Goal: Information Seeking & Learning: Learn about a topic

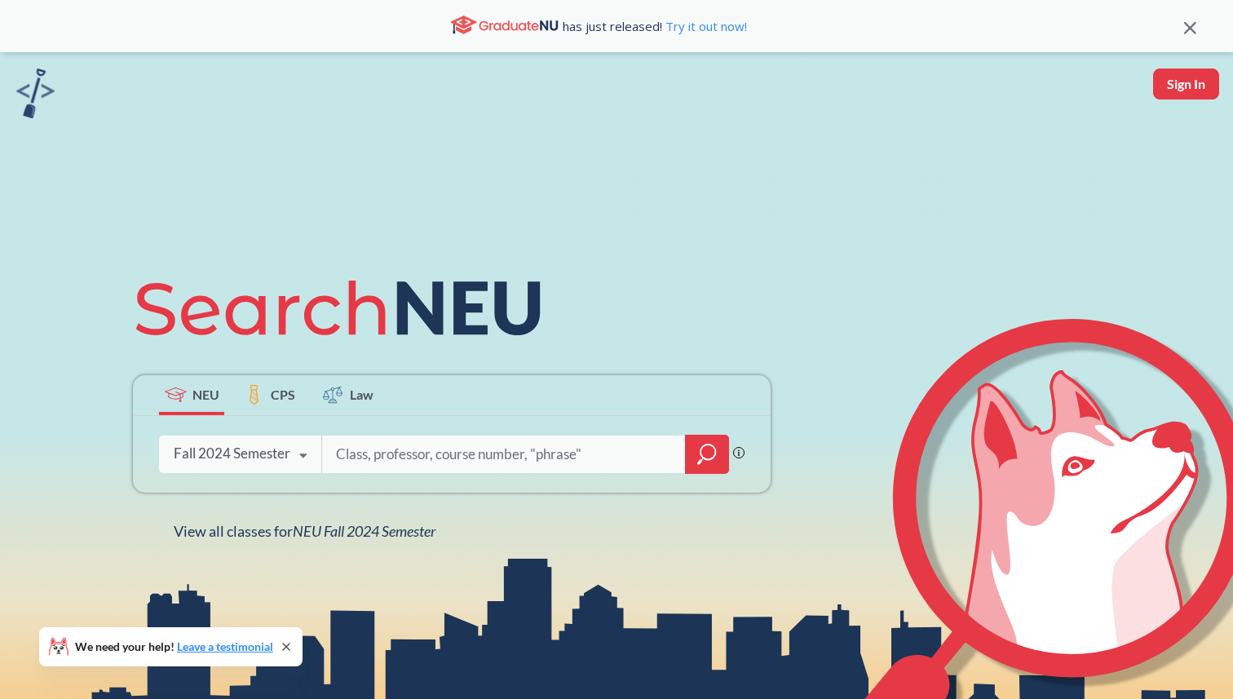
click at [206, 483] on div "Phrase search guarantees the exact search appears in the results. Ex. If you wa…" at bounding box center [452, 454] width 638 height 77
click at [190, 454] on div "Fall 2024 Semester" at bounding box center [232, 453] width 117 height 18
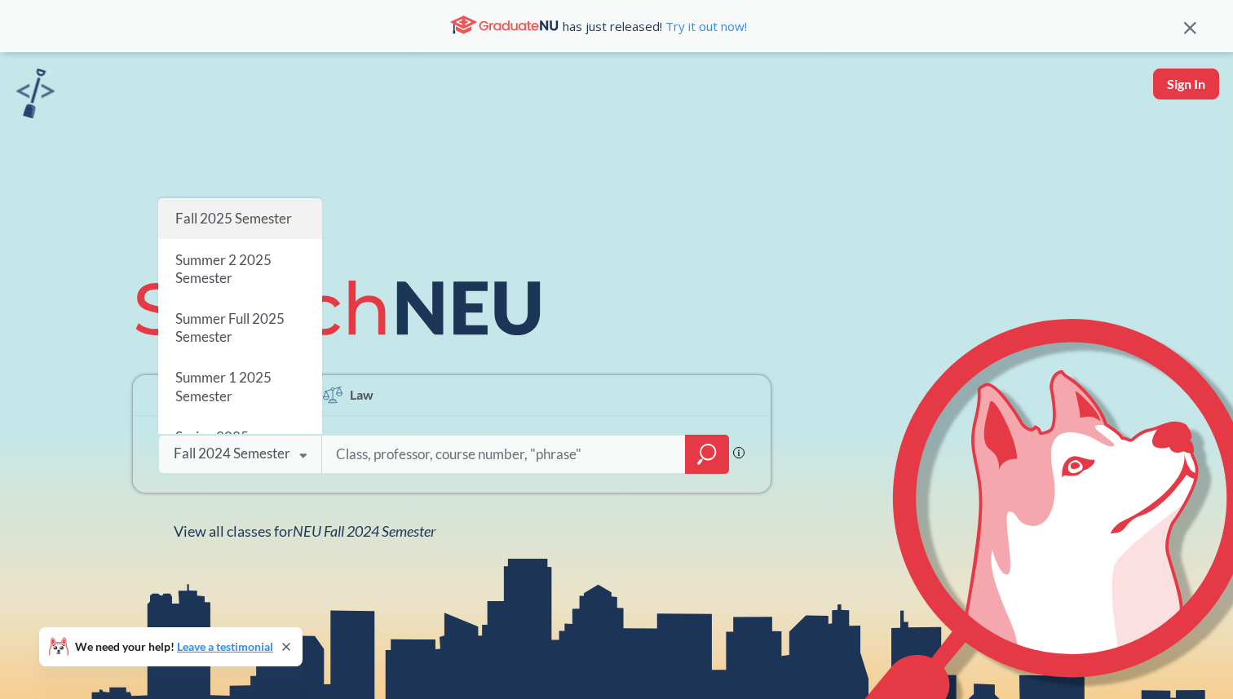
click at [237, 217] on span "Fall 2025 Semester" at bounding box center [233, 218] width 117 height 17
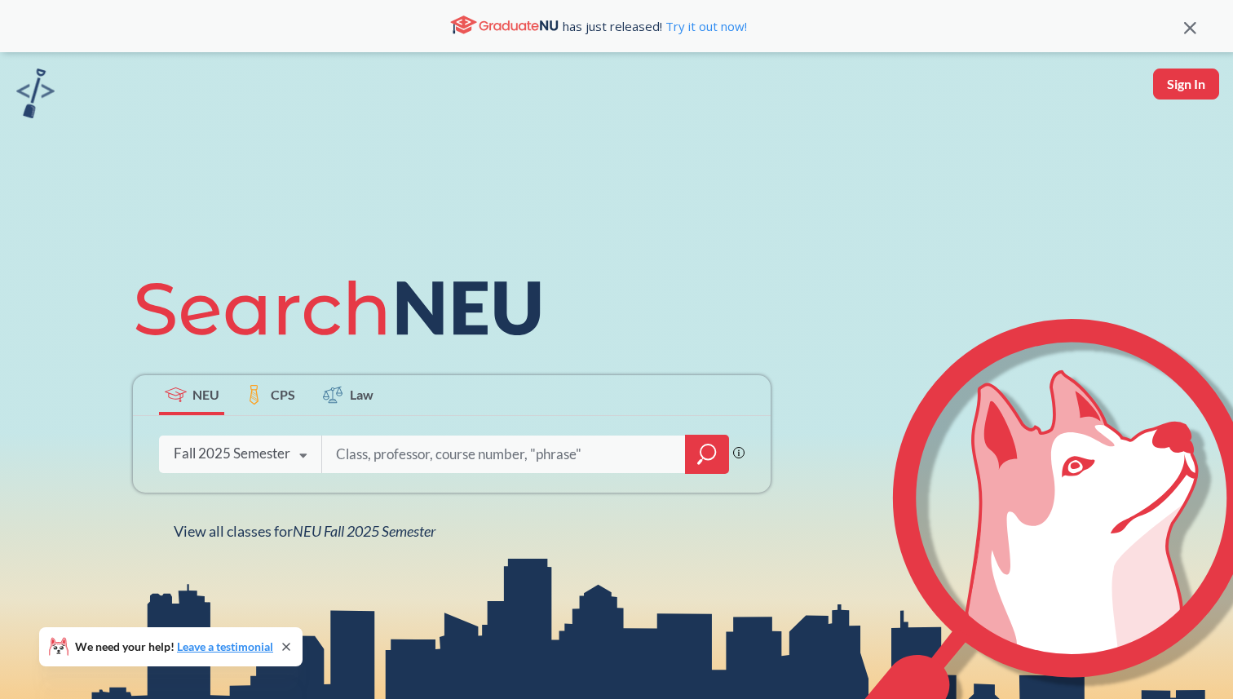
click at [374, 459] on input "search" at bounding box center [503, 454] width 339 height 34
type input "advanced control"
click at [707, 448] on icon "magnifying glass" at bounding box center [707, 454] width 20 height 23
click at [242, 440] on div "Fall 2024 Semester Fall 2025 Semester Summer 2 2025 Semester Summer Full 2025 S…" at bounding box center [240, 453] width 162 height 41
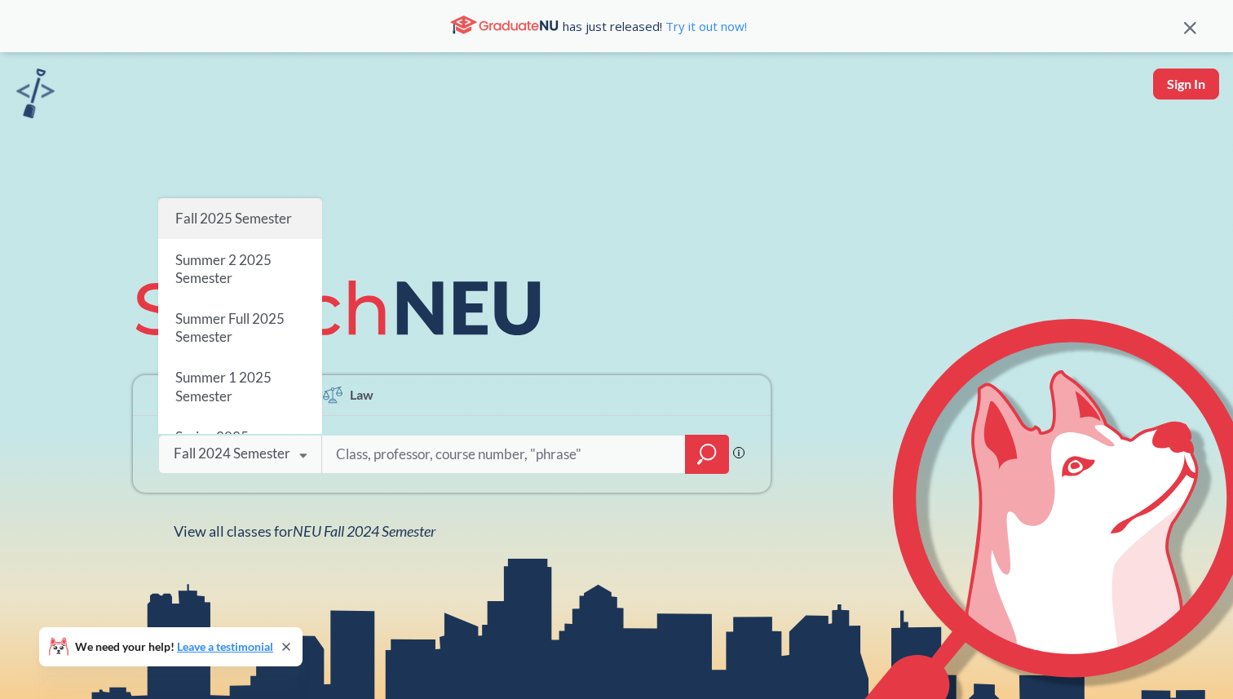
click at [232, 228] on div "Fall 2025 Semester" at bounding box center [240, 218] width 164 height 41
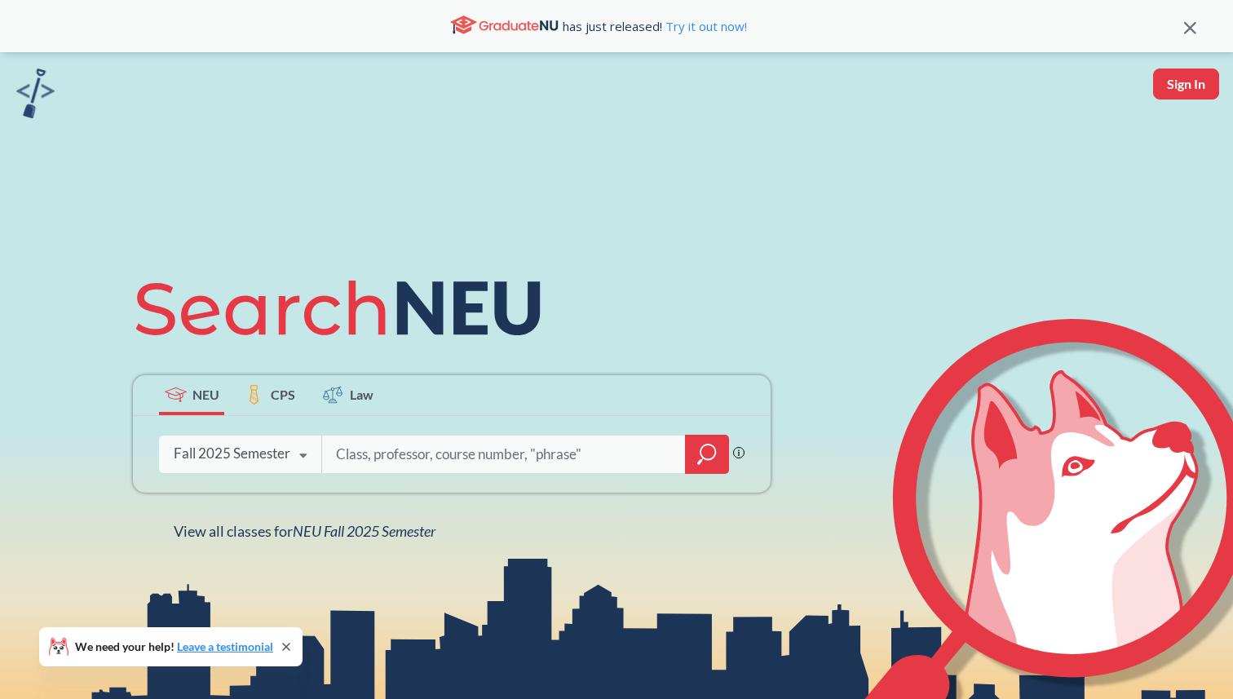
click at [363, 438] on input "search" at bounding box center [503, 454] width 339 height 34
type input "advanced control"
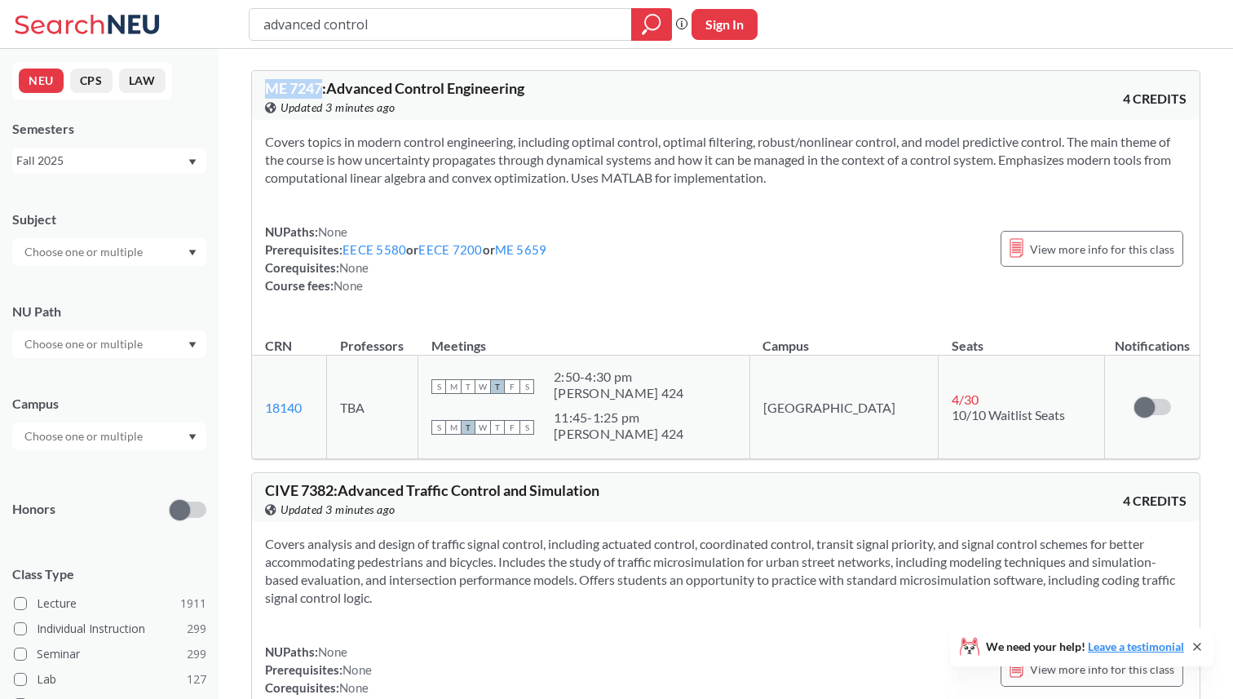
drag, startPoint x: 323, startPoint y: 87, endPoint x: 264, endPoint y: 87, distance: 58.7
click at [265, 87] on span "ME 7247 : Advanced Control Engineering" at bounding box center [394, 88] width 259 height 18
copy span "ME 7247"
click at [1016, 303] on div "Covers topics in modern control engineering, including optimal control, optimal…" at bounding box center [726, 220] width 948 height 201
drag, startPoint x: 311, startPoint y: 409, endPoint x: 264, endPoint y: 410, distance: 46.5
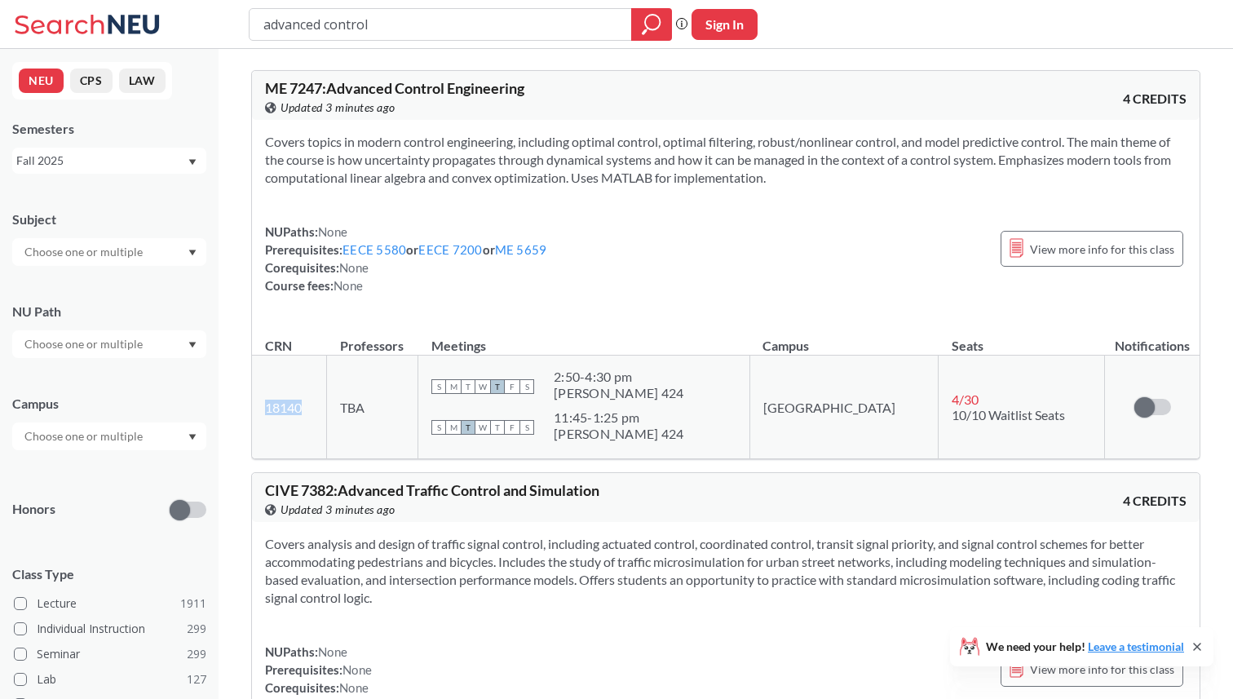
click at [263, 410] on td "18140 View this section on Banner." at bounding box center [289, 408] width 75 height 104
copy link "18140"
drag, startPoint x: 325, startPoint y: 91, endPoint x: 259, endPoint y: 91, distance: 66.0
click at [259, 91] on div "ME 7247 : Advanced Control Engineering View this course on Banner. Updated 6 mi…" at bounding box center [726, 95] width 948 height 49
copy span "ME 7247"
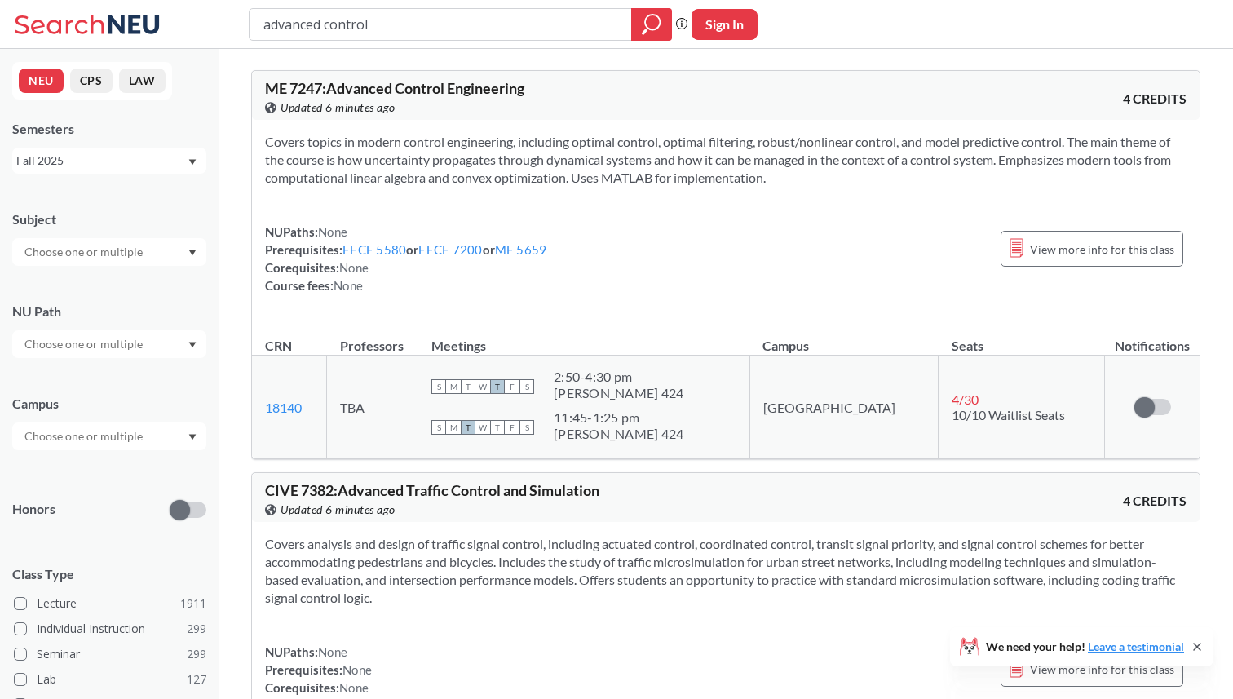
click at [329, 183] on section "Covers topics in modern control engineering, including optimal control, optimal…" at bounding box center [725, 160] width 921 height 54
drag, startPoint x: 327, startPoint y: 403, endPoint x: 262, endPoint y: 403, distance: 65.2
click at [262, 403] on td "18140 View this section on Banner." at bounding box center [289, 408] width 75 height 104
copy link "18140"
drag, startPoint x: 540, startPoint y: 87, endPoint x: 335, endPoint y: 86, distance: 204.7
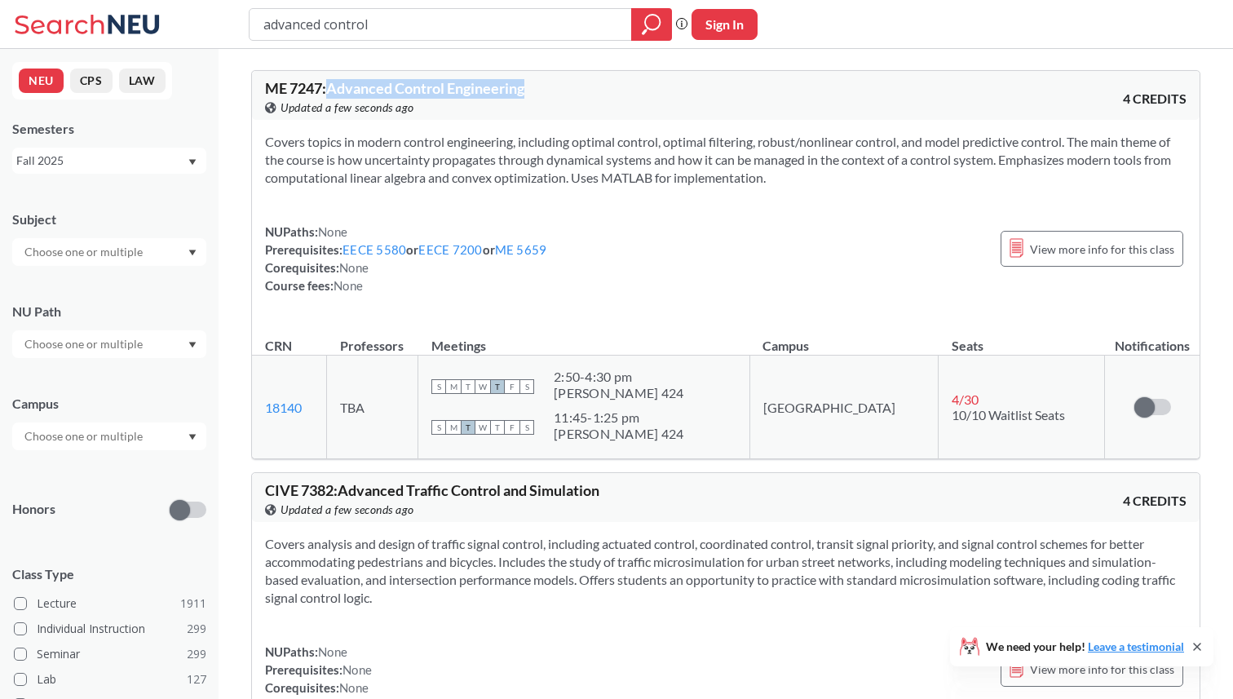
click at [334, 86] on div "ME 7247 : Advanced Control Engineering View this course on Banner. Updated a fe…" at bounding box center [495, 99] width 461 height 36
copy span "Advanced Control Engineering"
click at [710, 103] on div "View this course on Banner. Updated a few seconds ago" at bounding box center [495, 108] width 461 height 18
click at [362, 255] on link "EECE 5580" at bounding box center [374, 249] width 64 height 15
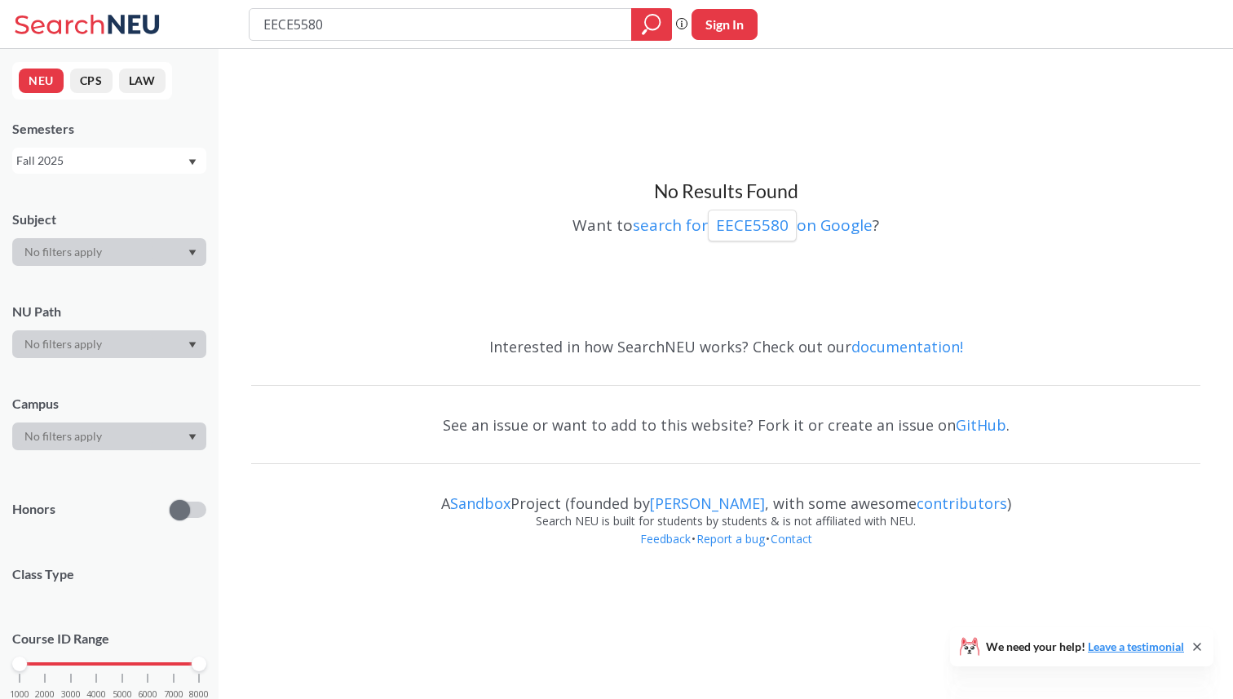
type input "advanced control"
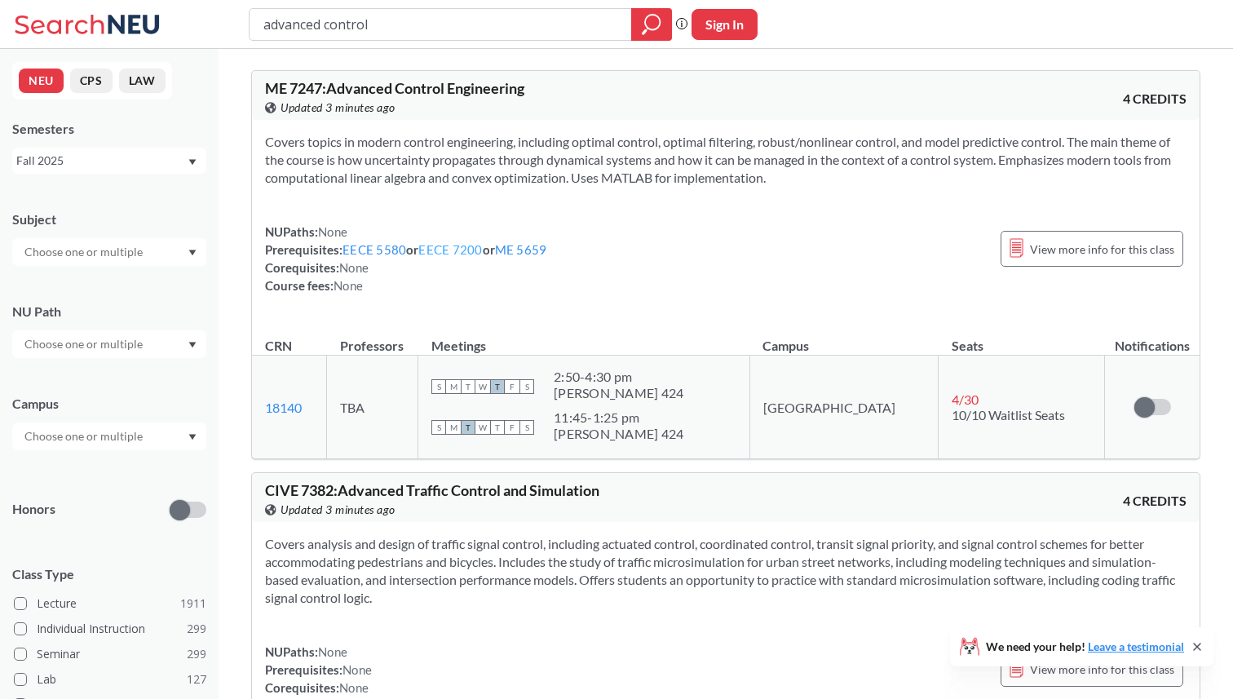
click at [467, 250] on link "EECE 7200" at bounding box center [450, 249] width 64 height 15
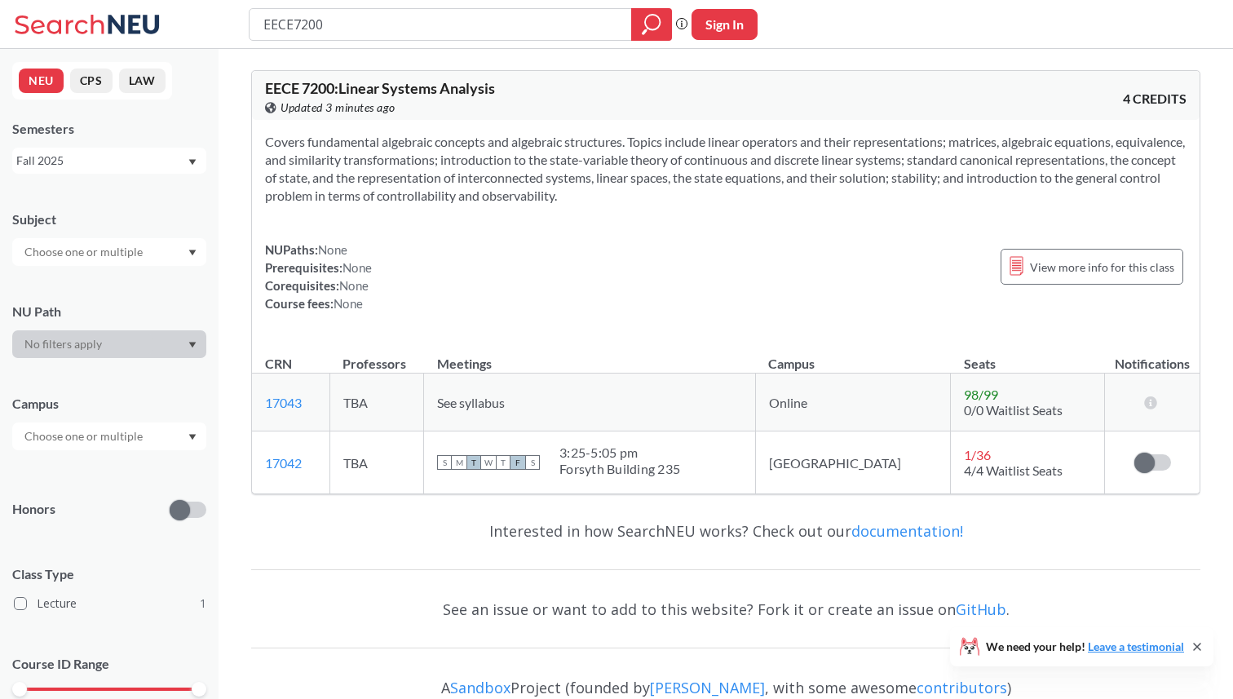
type input "advanced control"
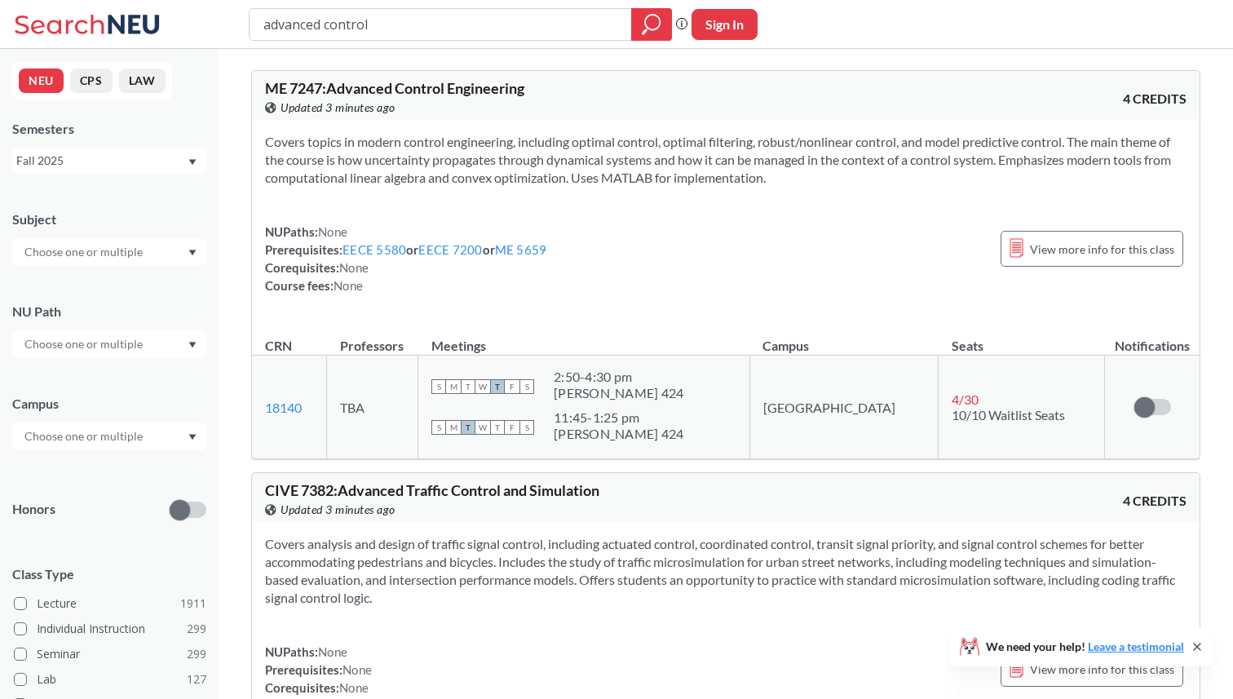
click at [527, 241] on div "NUPaths: None Prerequisites: EECE 5580 or EECE 7200 or ME 5659 Corequisites: No…" at bounding box center [405, 259] width 281 height 72
click at [536, 254] on link "ME 5659" at bounding box center [521, 249] width 52 height 15
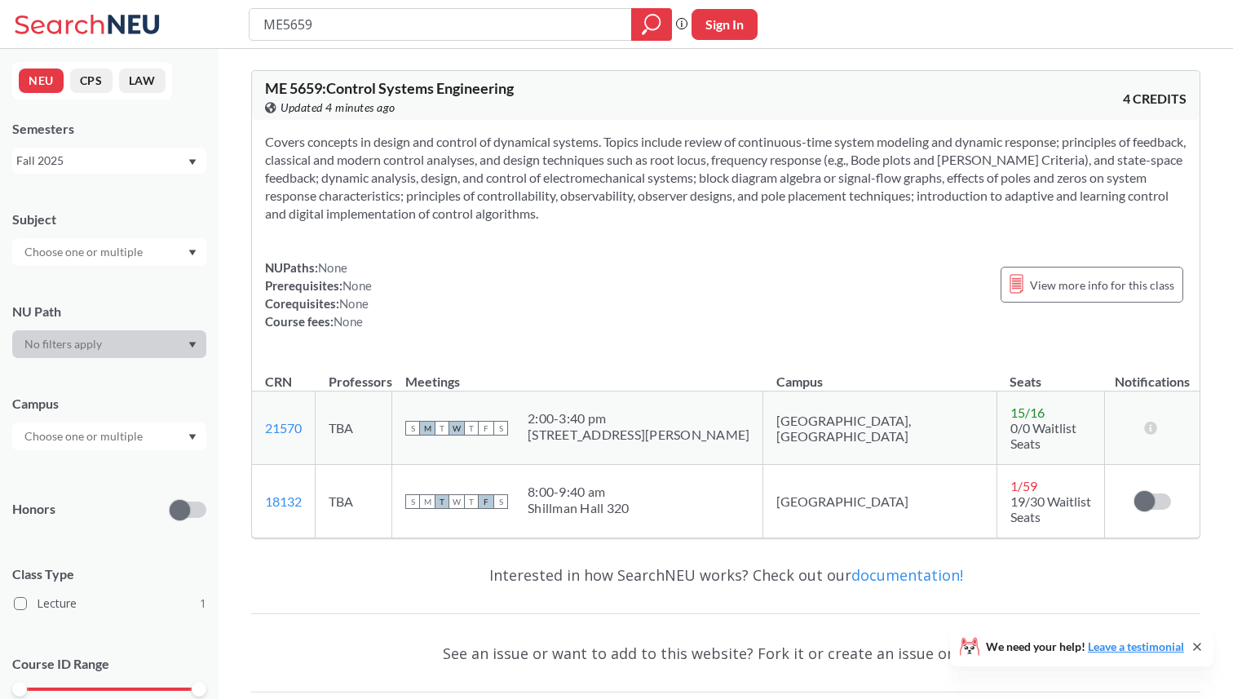
click at [351, 157] on section "Covers concepts in design and control of dynamical systems. Topics include revi…" at bounding box center [725, 178] width 921 height 90
type input "advanced control"
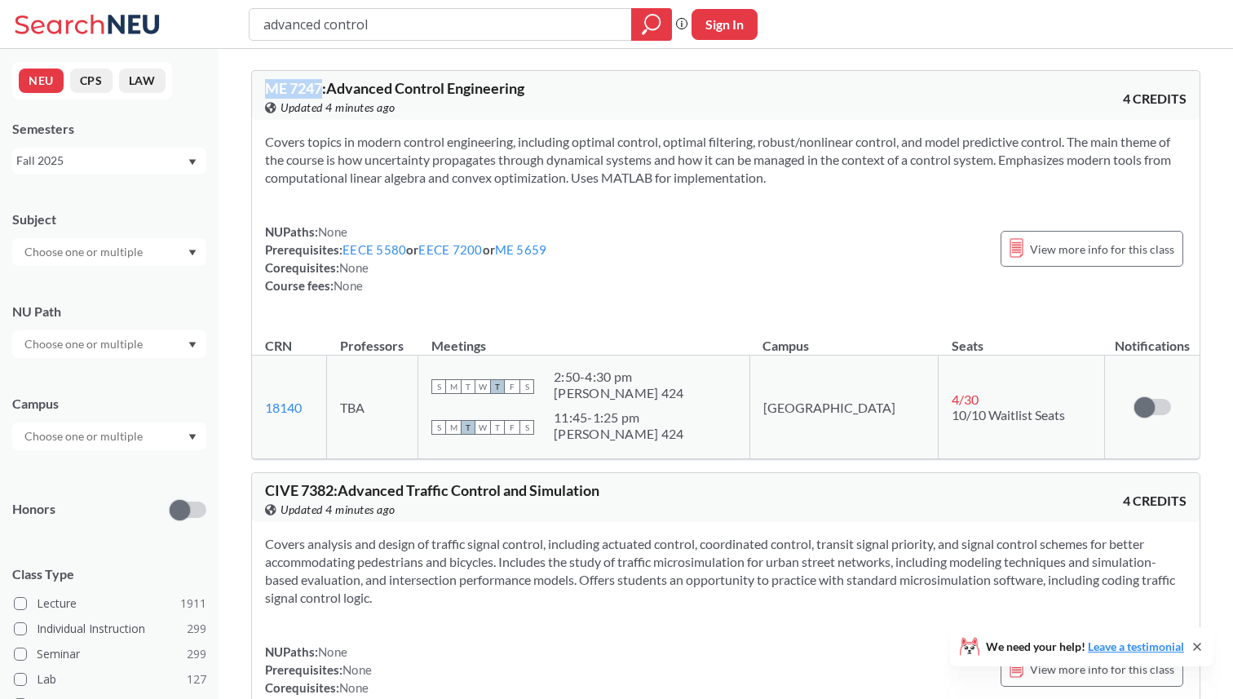
drag, startPoint x: 322, startPoint y: 86, endPoint x: 265, endPoint y: 85, distance: 57.1
click at [265, 85] on span "ME 7247 : Advanced Control Engineering" at bounding box center [394, 88] width 259 height 18
copy span "ME 7247"
drag, startPoint x: 269, startPoint y: 140, endPoint x: 515, endPoint y: 148, distance: 245.6
click at [515, 148] on section "Covers topics in modern control engineering, including optimal control, optimal…" at bounding box center [725, 160] width 921 height 54
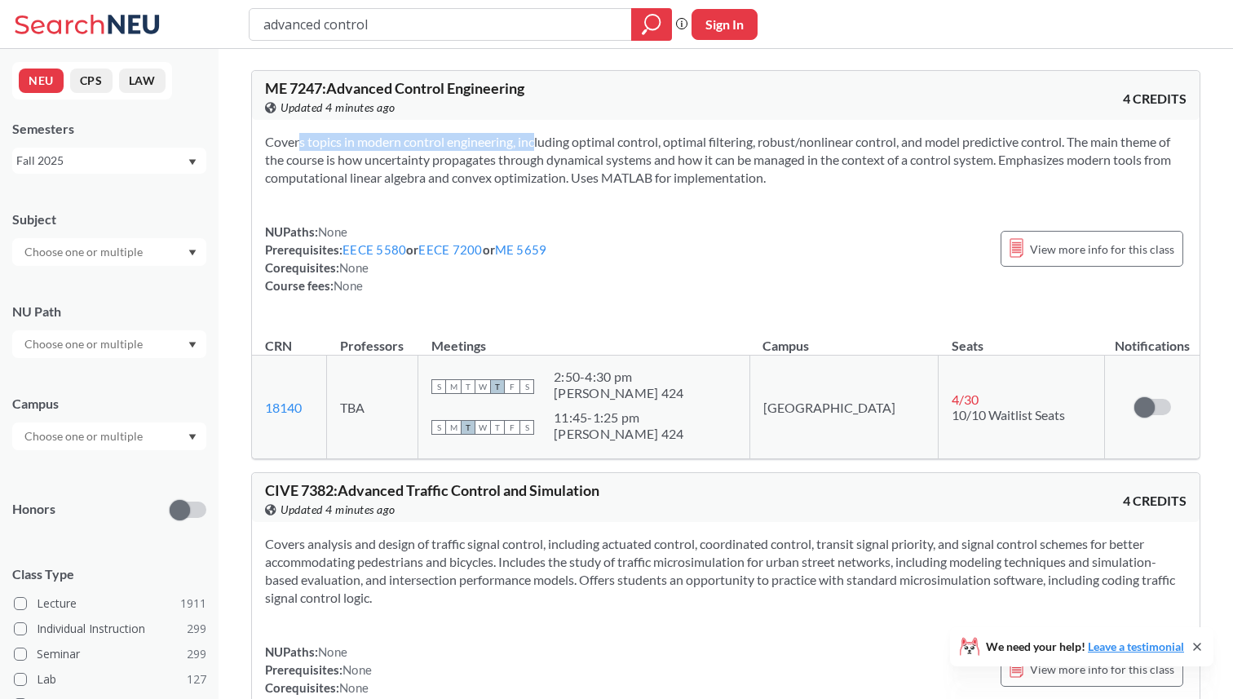
copy section "Covers topics in modern control engineering"
click at [665, 198] on div "Covers topics in modern control engineering, including optimal control, optimal…" at bounding box center [726, 220] width 948 height 201
